Goal: Transaction & Acquisition: Purchase product/service

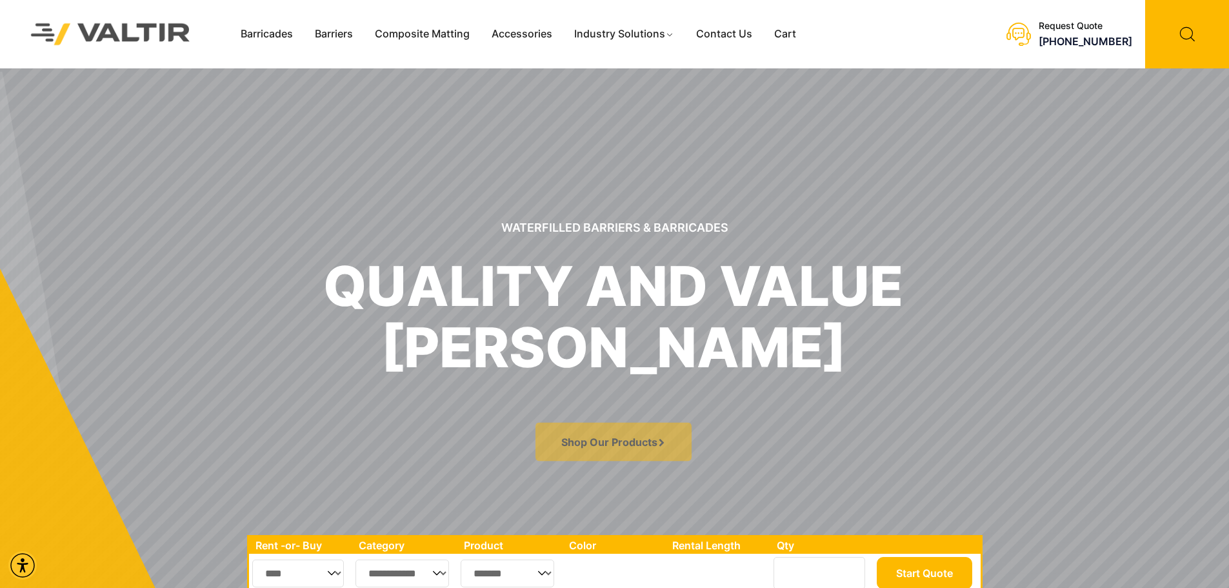
click at [268, 22] on div "Menu Barricades Barriers Composite Matting Accessories Industry Solutions Const…" at bounding box center [566, 34] width 673 height 68
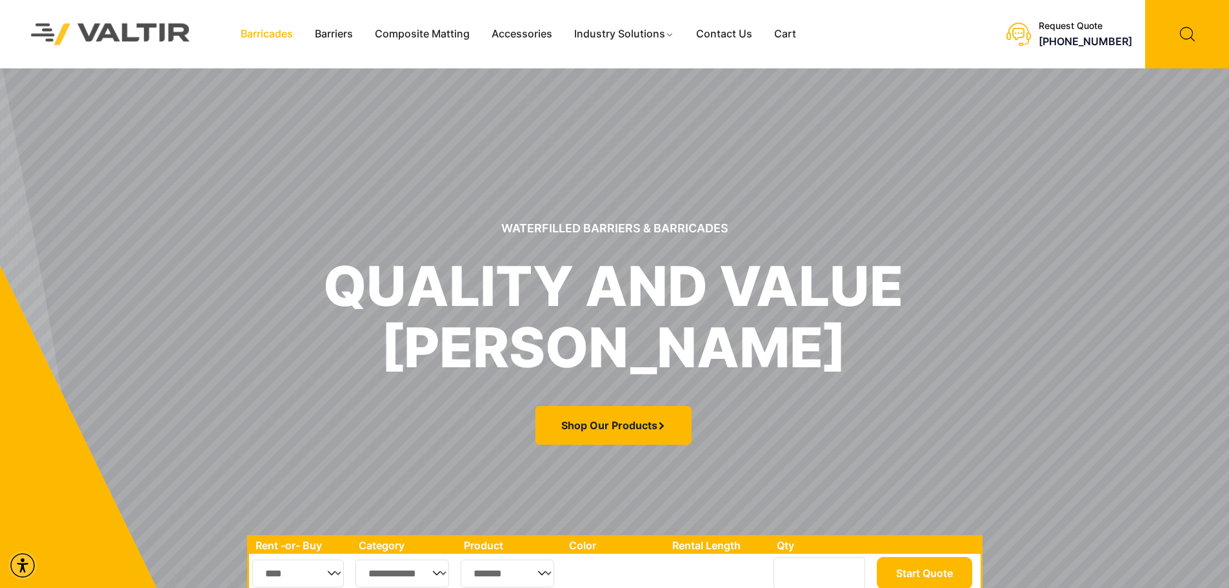
click at [274, 29] on link "Barricades" at bounding box center [267, 34] width 74 height 19
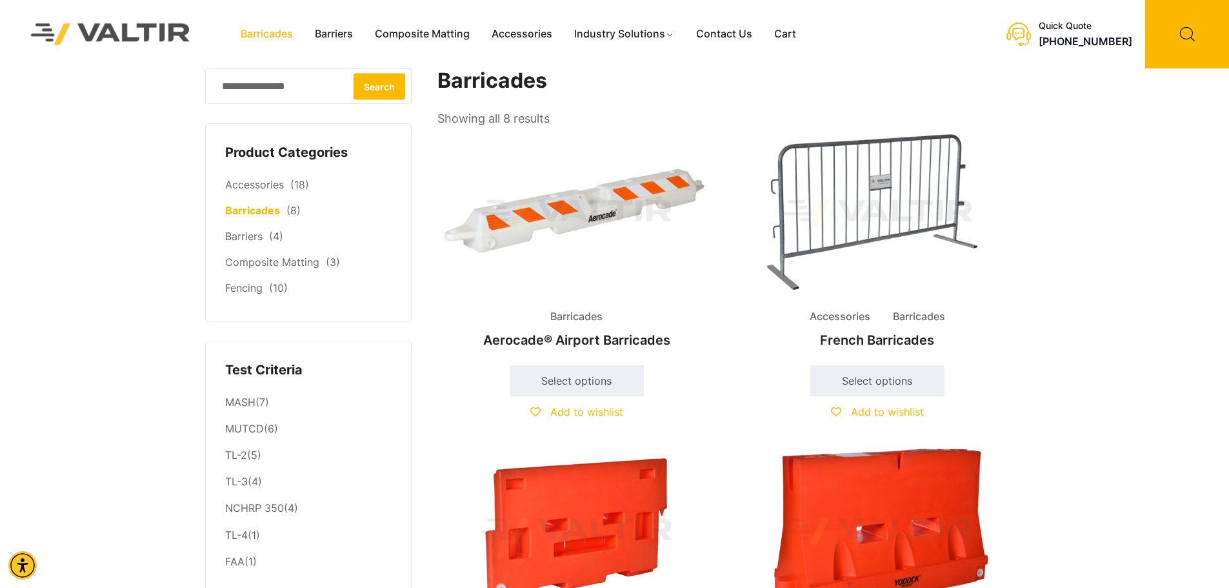
scroll to position [129, 0]
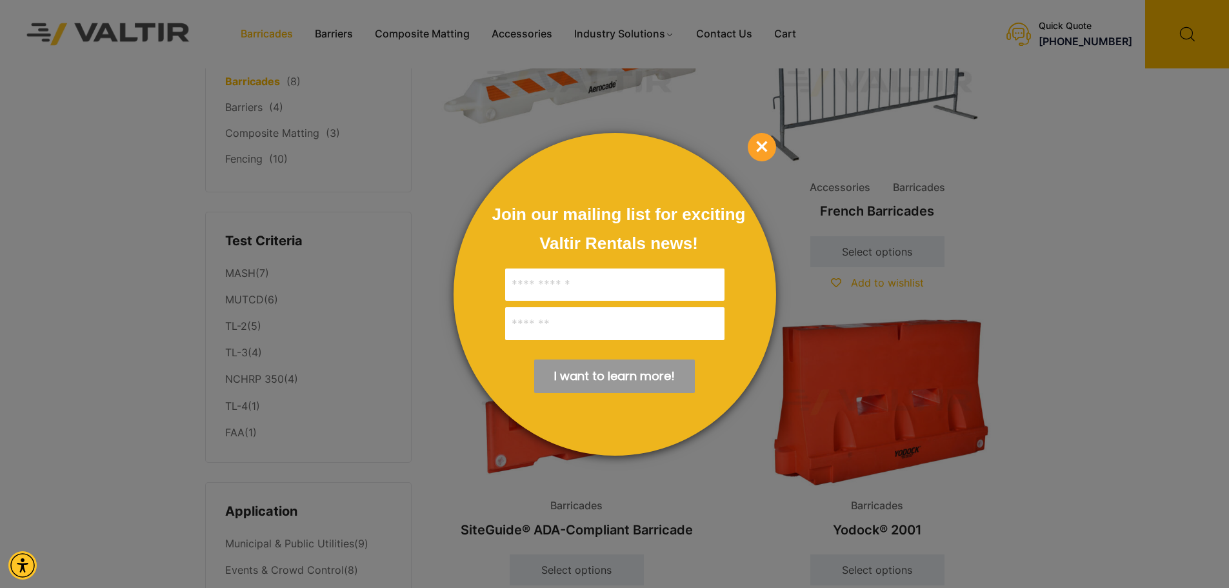
click at [757, 147] on span "×" at bounding box center [762, 147] width 28 height 28
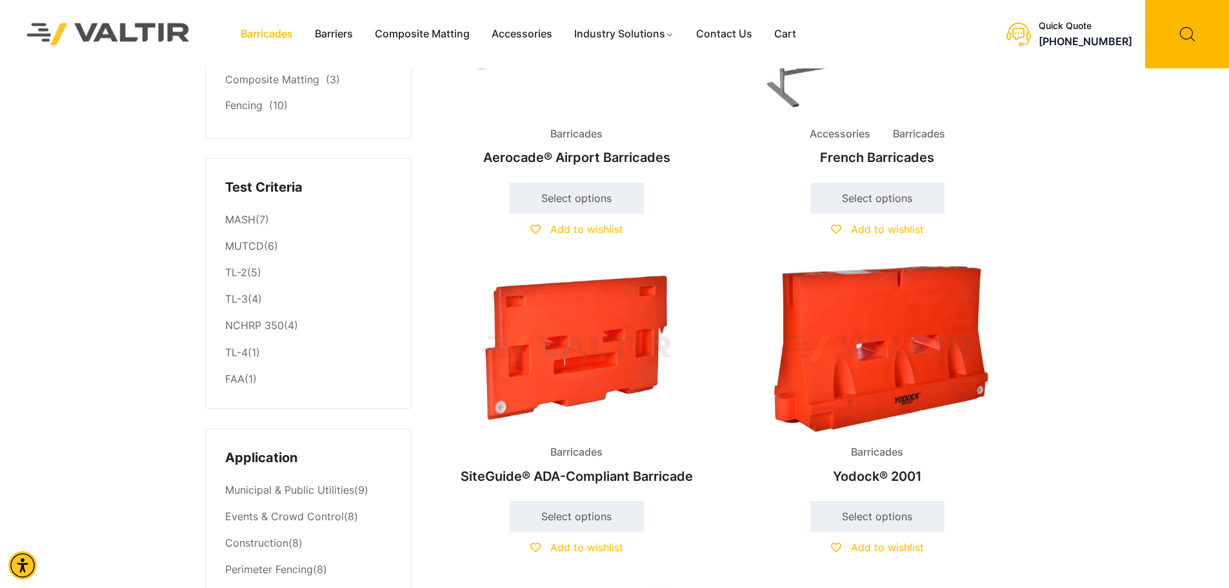
scroll to position [194, 0]
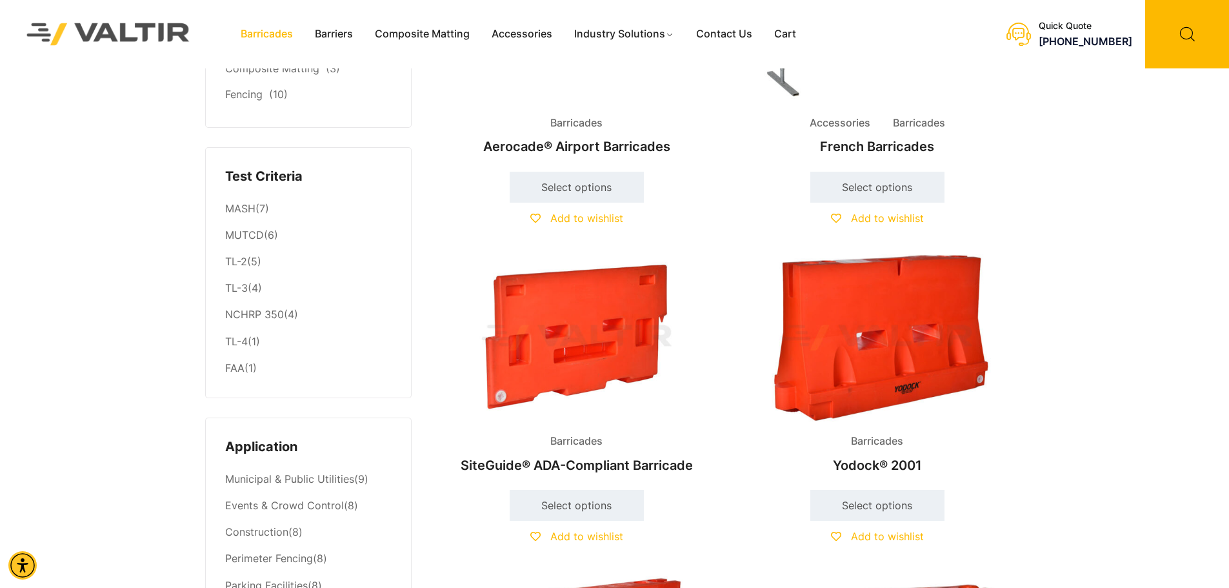
click at [886, 350] on img at bounding box center [877, 337] width 279 height 167
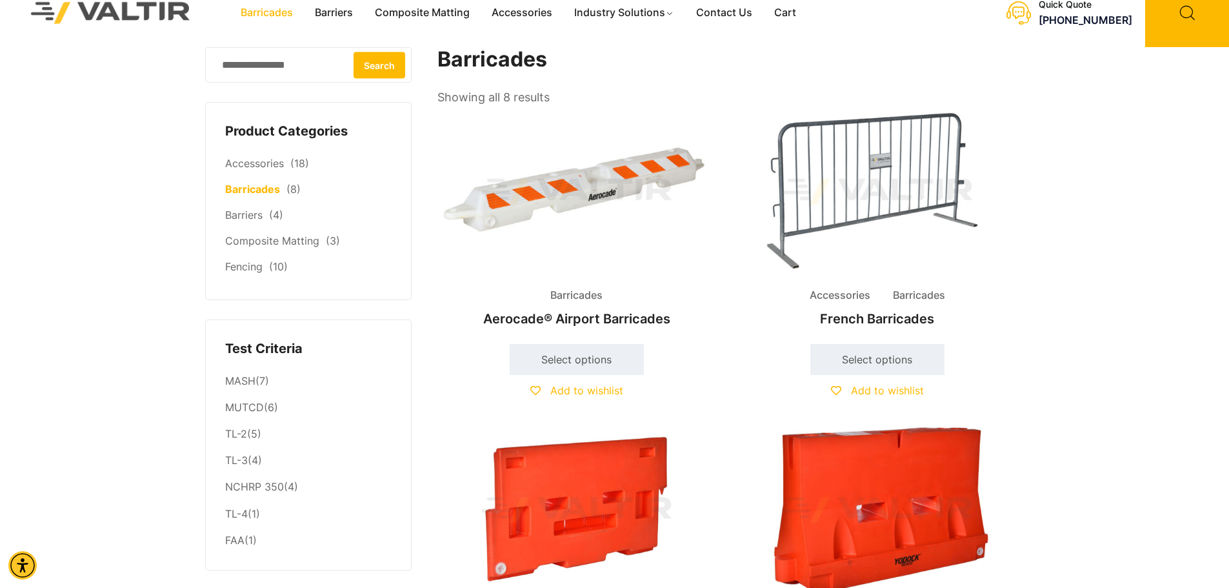
scroll to position [0, 0]
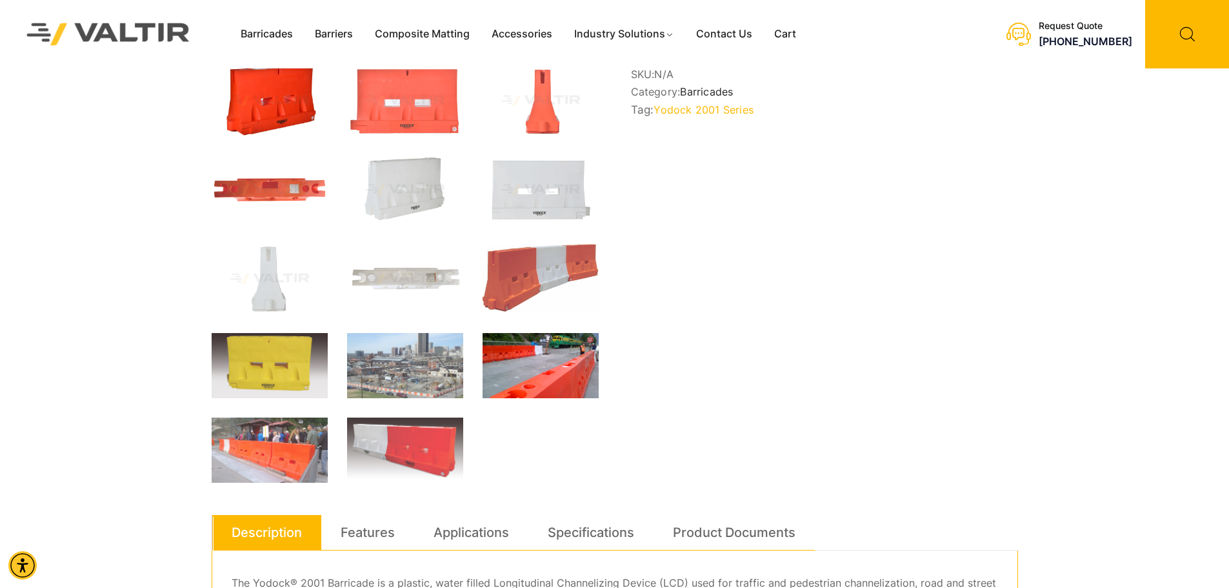
scroll to position [258, 0]
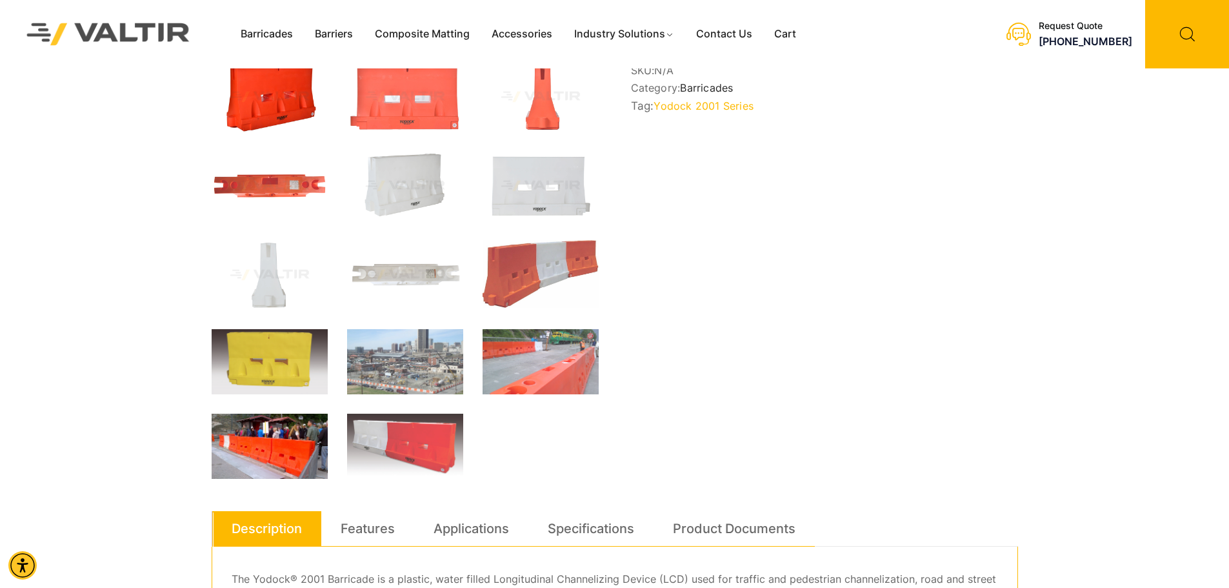
click at [229, 448] on img at bounding box center [270, 445] width 116 height 65
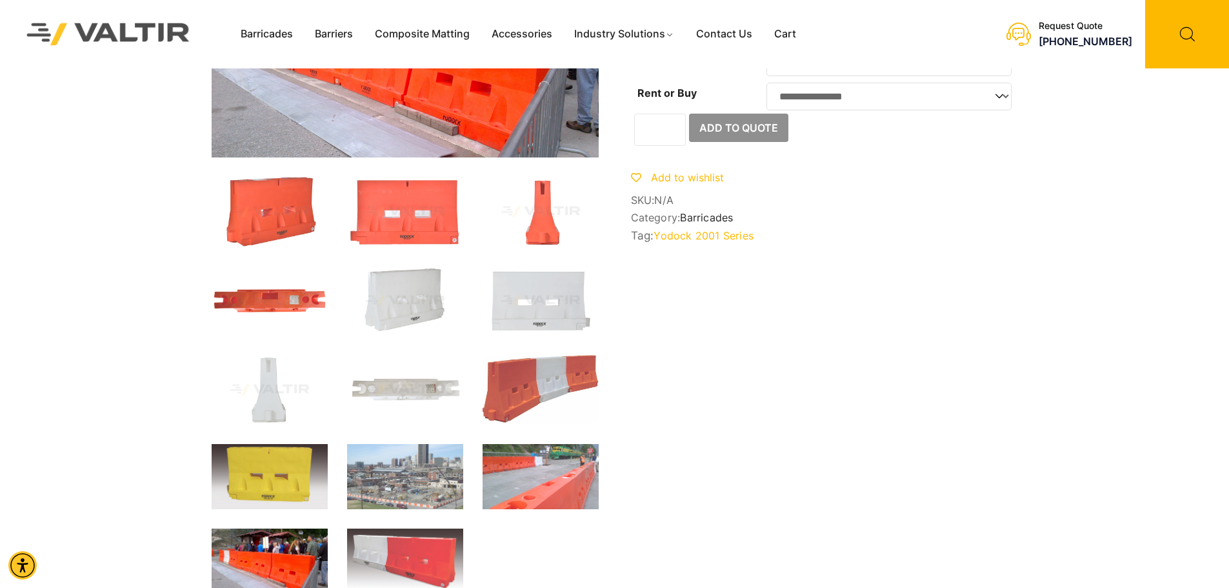
scroll to position [129, 0]
